Goal: Information Seeking & Learning: Learn about a topic

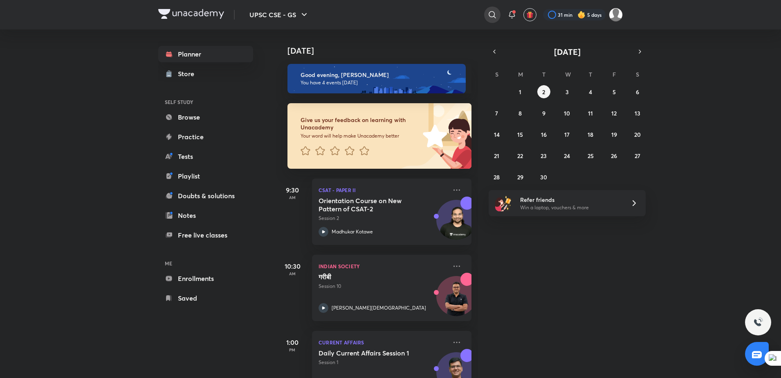
click at [495, 13] on icon at bounding box center [493, 15] width 10 height 10
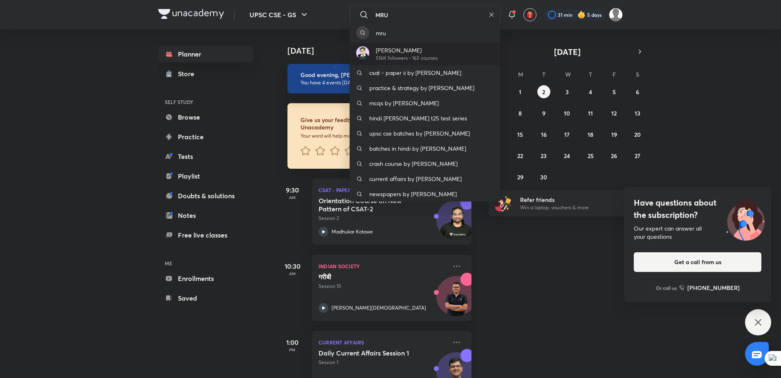
type input "MRU"
click at [459, 56] on div "[PERSON_NAME] 516K followers • 165 courses" at bounding box center [425, 54] width 151 height 23
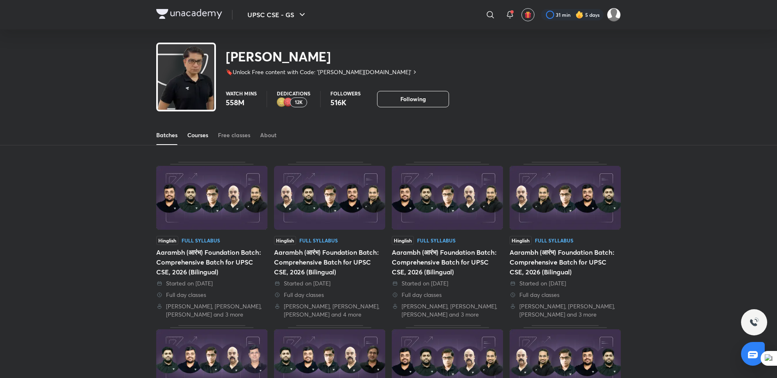
click at [195, 137] on div "Courses" at bounding box center [197, 135] width 21 height 8
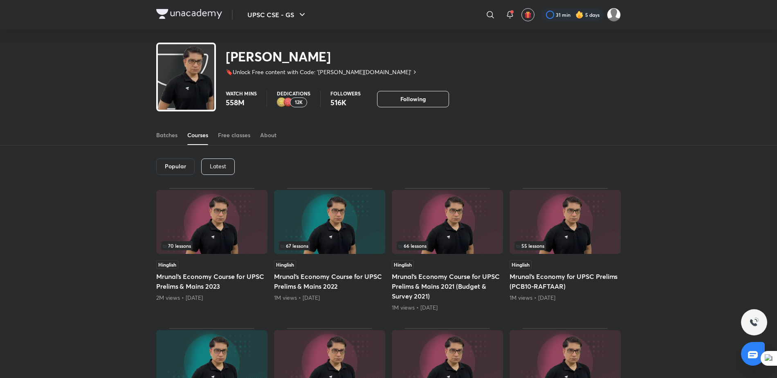
click at [222, 163] on p "Latest" at bounding box center [218, 166] width 16 height 7
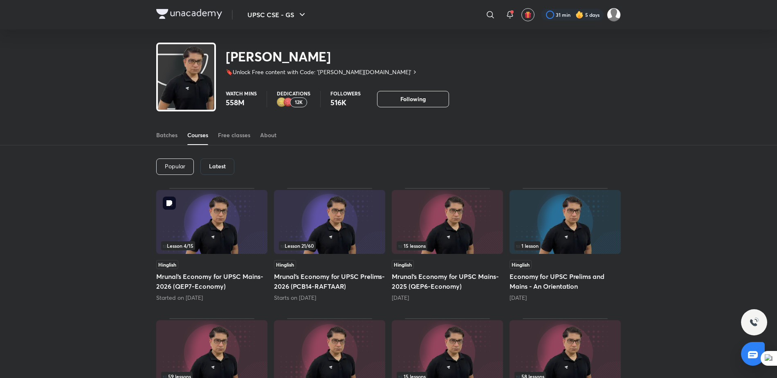
click at [213, 217] on img at bounding box center [211, 222] width 111 height 64
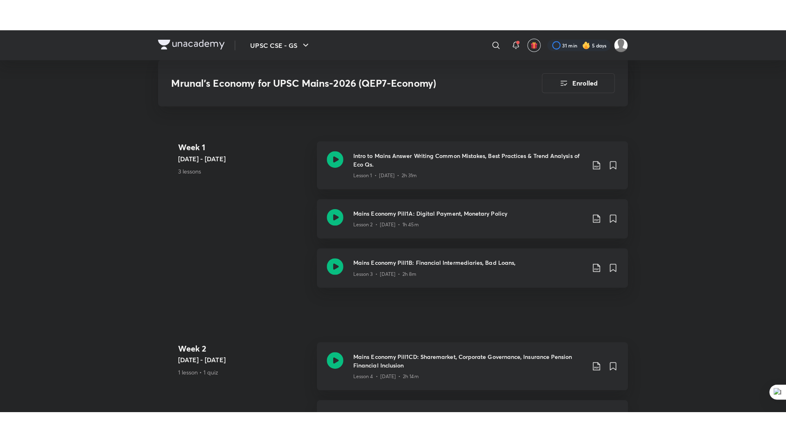
scroll to position [403, 0]
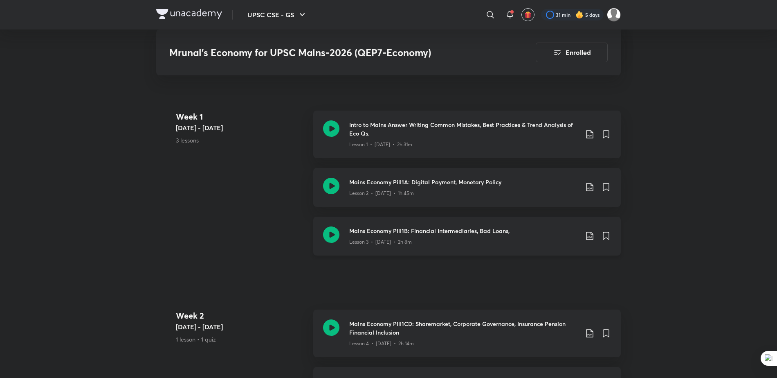
click at [436, 227] on h3 "Mains Economy Pill1B: Financial Intermediaries, Bad Loans," at bounding box center [463, 230] width 229 height 9
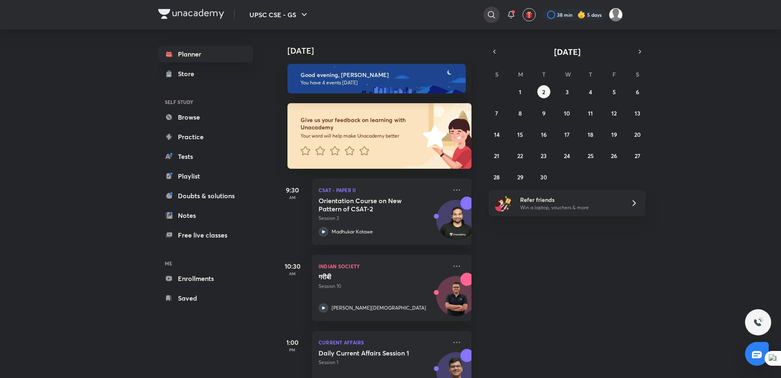
click at [492, 13] on icon at bounding box center [492, 15] width 10 height 10
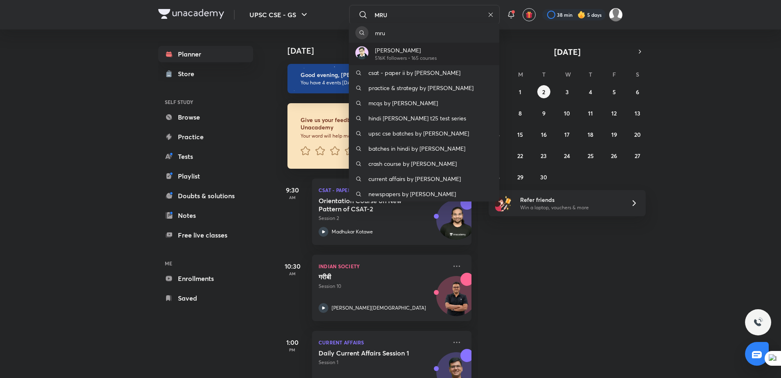
type input "MRU"
click at [430, 52] on p "[PERSON_NAME]" at bounding box center [406, 50] width 62 height 9
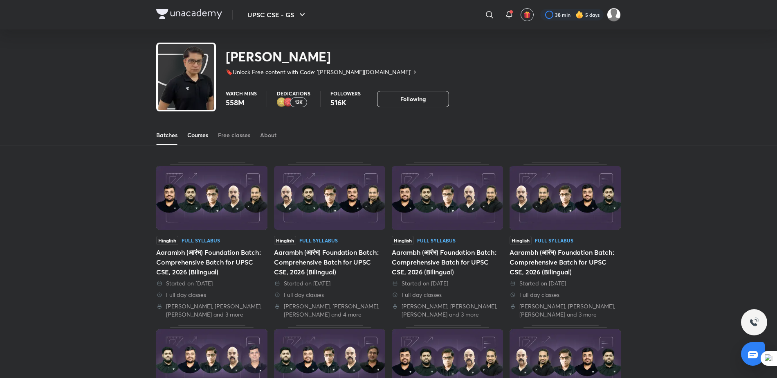
click at [203, 137] on div "Courses" at bounding box center [197, 135] width 21 height 8
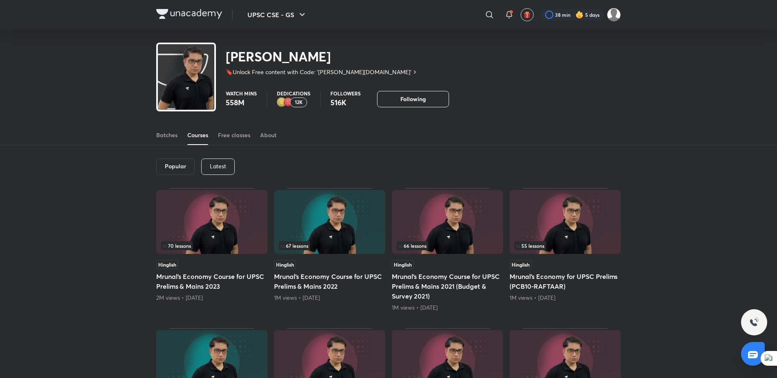
click at [221, 163] on p "Latest" at bounding box center [218, 166] width 16 height 7
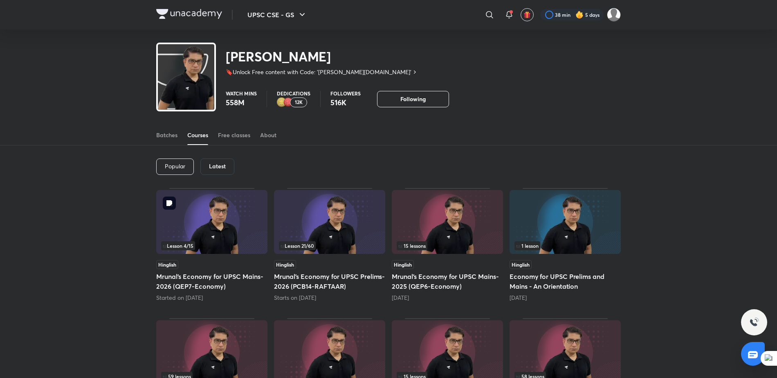
click at [223, 223] on img at bounding box center [211, 222] width 111 height 64
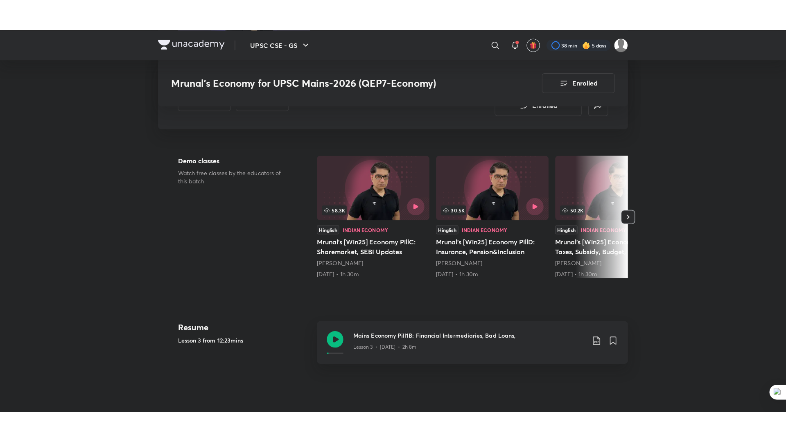
scroll to position [198, 0]
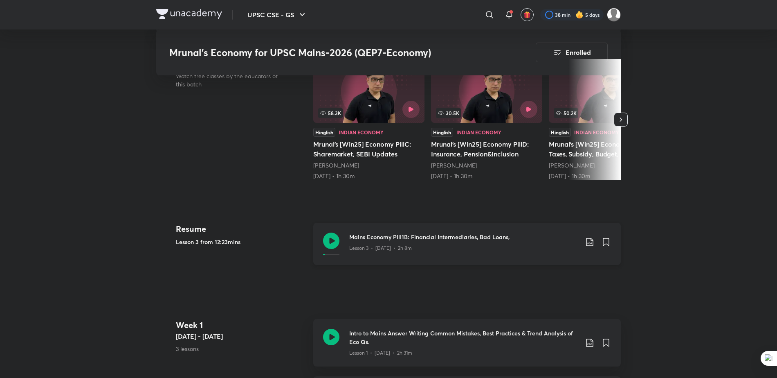
click at [409, 237] on h3 "Mains Economy Pill1B: Financial Intermediaries, Bad Loans," at bounding box center [463, 236] width 229 height 9
